Goal: Task Accomplishment & Management: Complete application form

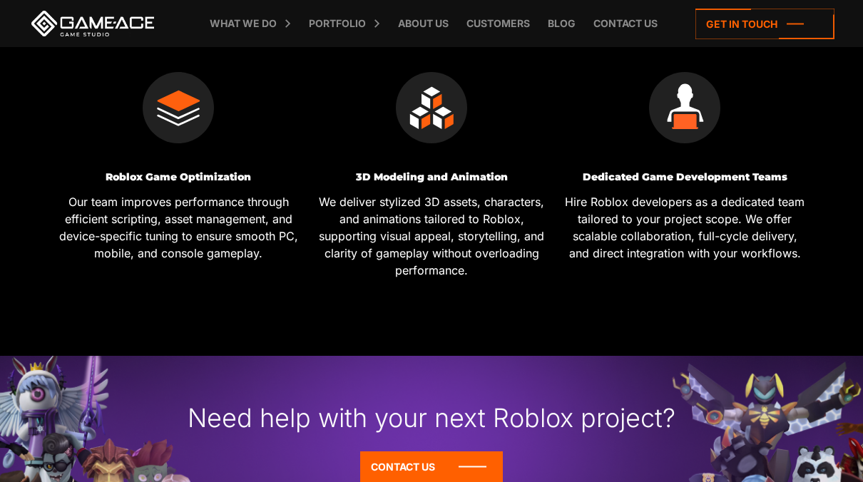
scroll to position [784, 0]
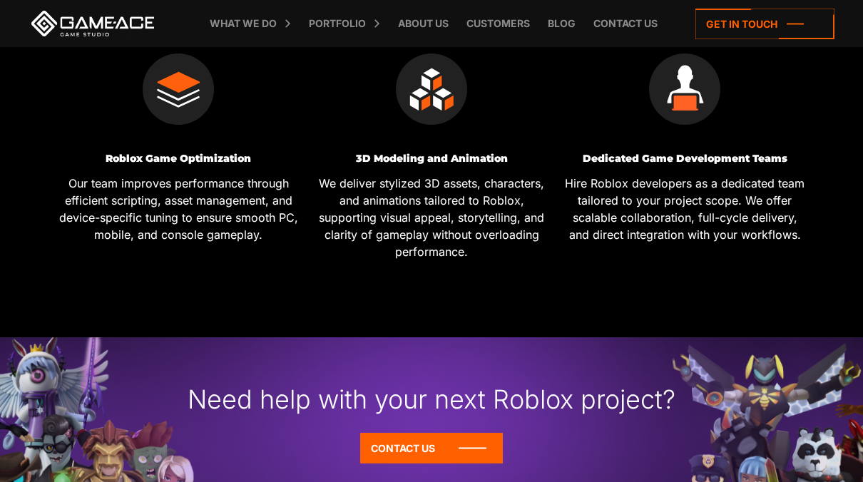
click at [322, 178] on p "We deliver stylized 3D assets, characters, and animations tailored to Roblox, s…" at bounding box center [431, 218] width 242 height 86
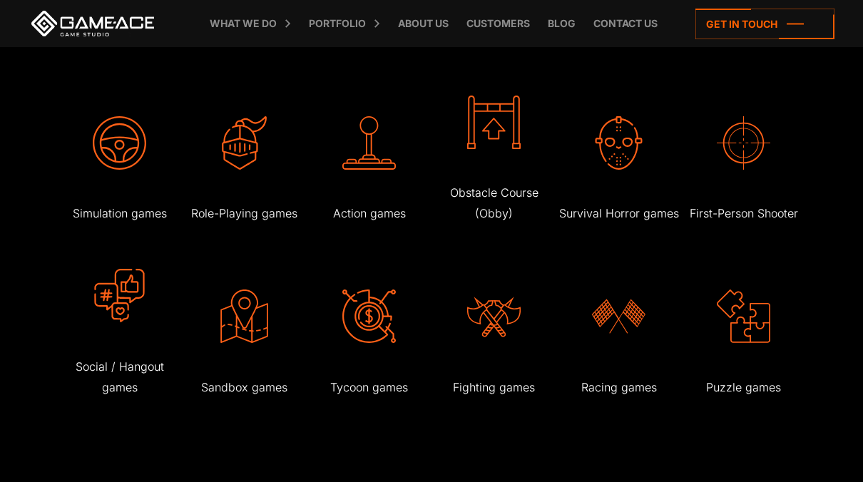
scroll to position [1997, 0]
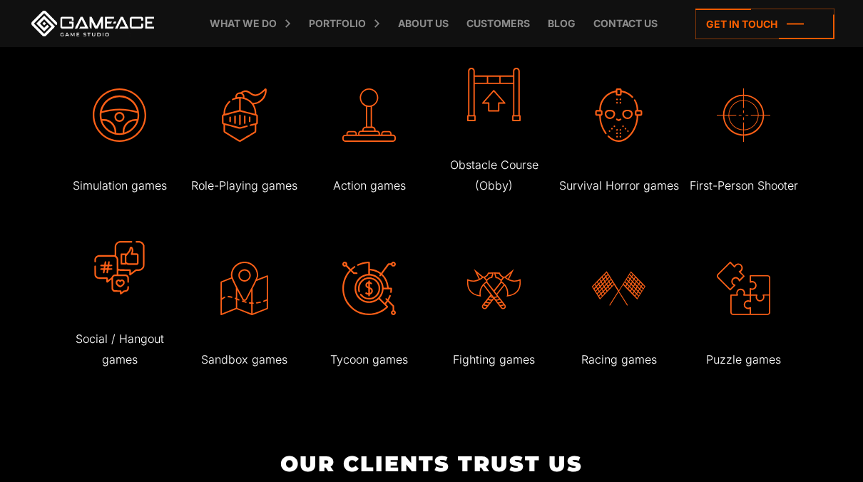
click at [502, 303] on img at bounding box center [493, 288] width 53 height 53
click at [503, 370] on p "Fighting games" at bounding box center [494, 359] width 121 height 21
click at [489, 302] on img at bounding box center [493, 288] width 53 height 53
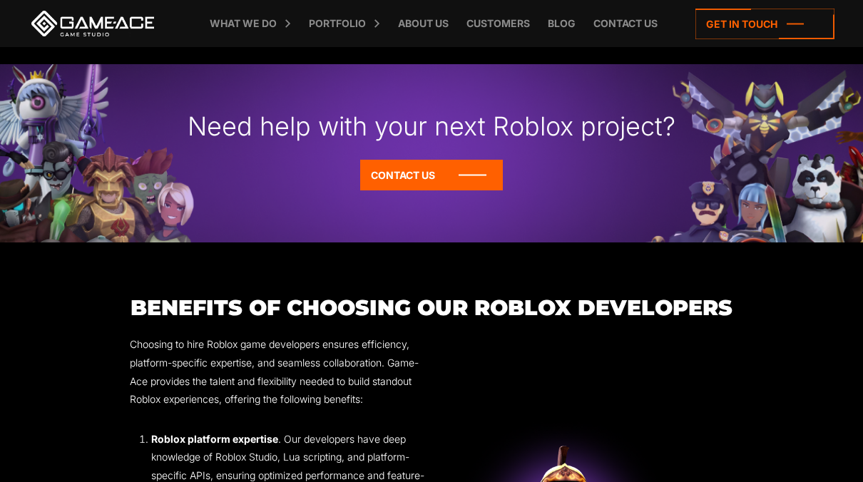
scroll to position [998, 0]
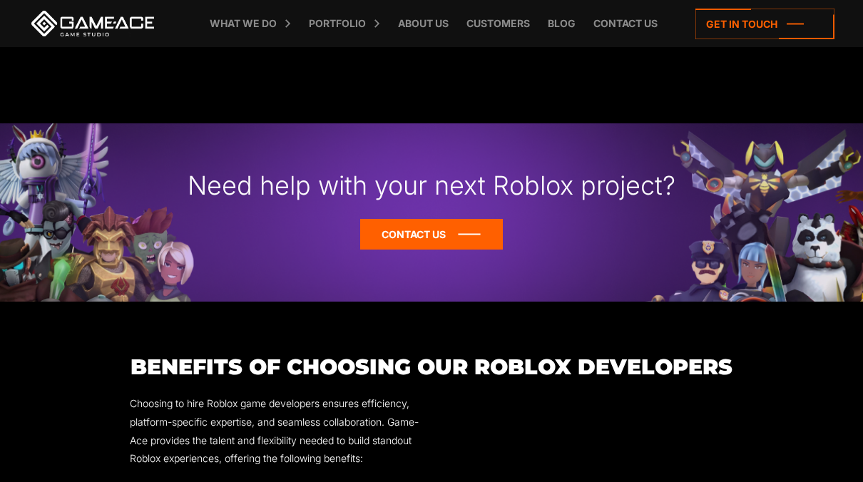
click at [428, 245] on icon at bounding box center [431, 234] width 143 height 31
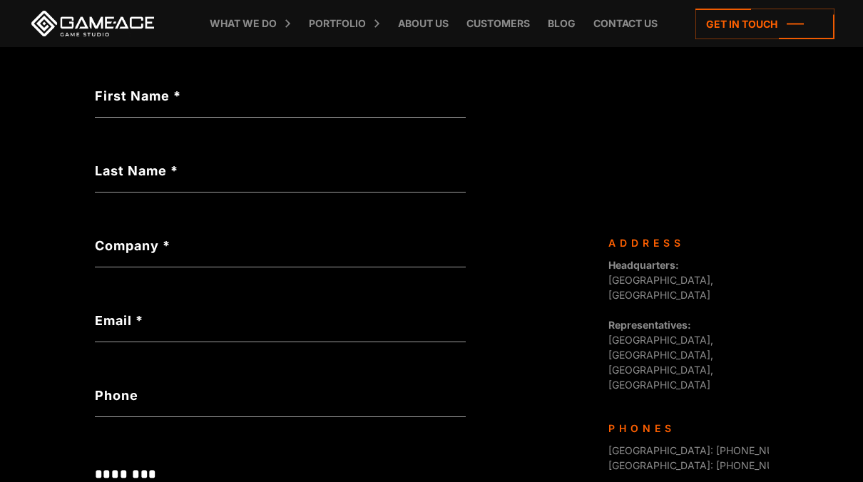
scroll to position [253, 0]
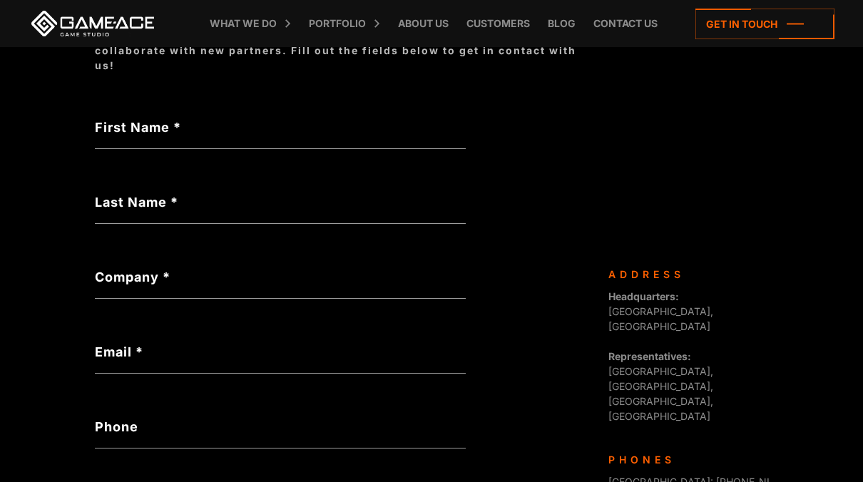
click at [204, 116] on div "**********" at bounding box center [344, 387] width 499 height 901
click at [204, 118] on label "First Name *" at bounding box center [280, 127] width 371 height 19
click at [204, 118] on input "First Name *" at bounding box center [280, 132] width 371 height 33
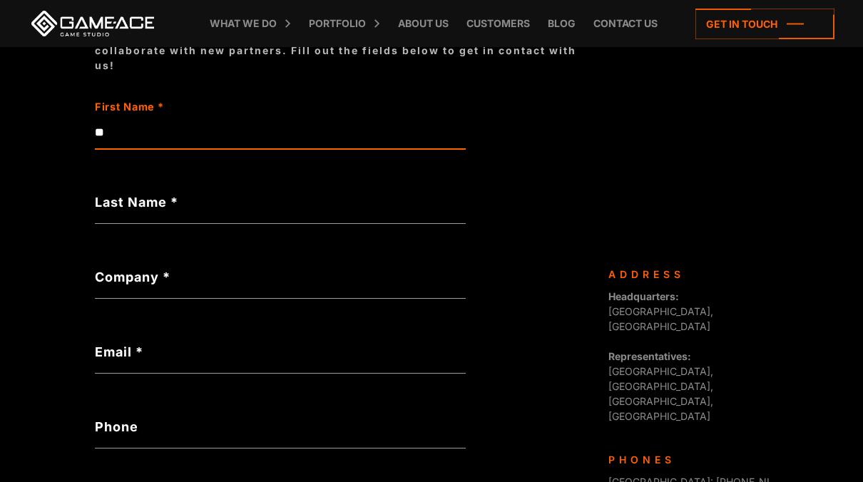
type input "*"
type input "**********"
